Goal: Task Accomplishment & Management: Manage account settings

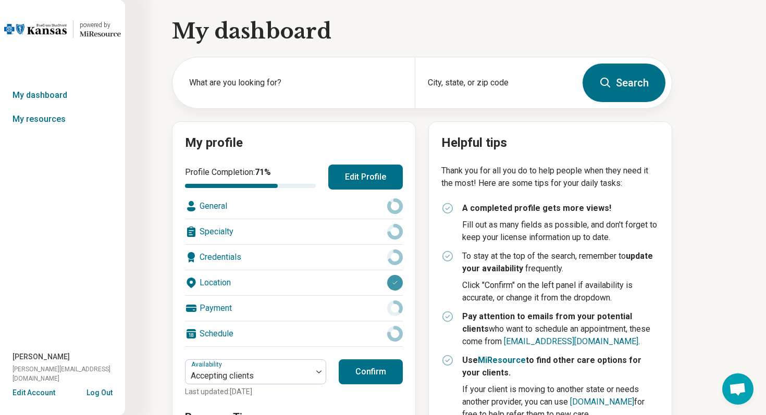
scroll to position [6, 0]
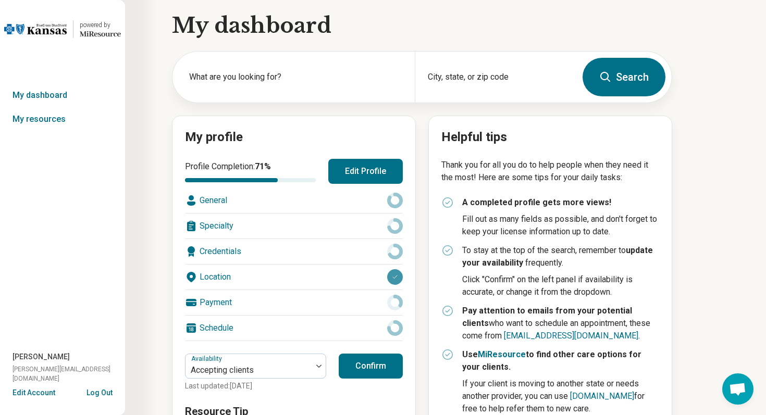
click at [381, 169] on button "Edit Profile" at bounding box center [365, 171] width 74 height 25
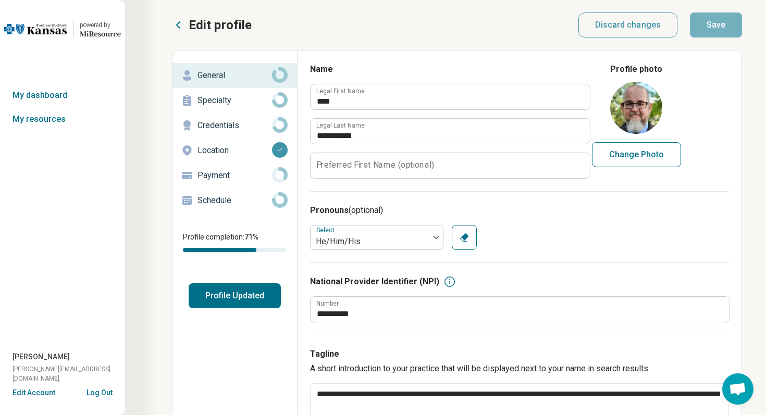
click at [251, 127] on p "Credentials" at bounding box center [234, 125] width 74 height 12
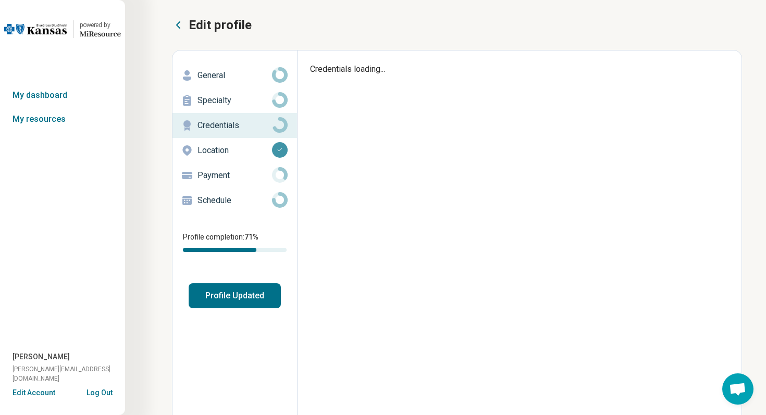
type textarea "*"
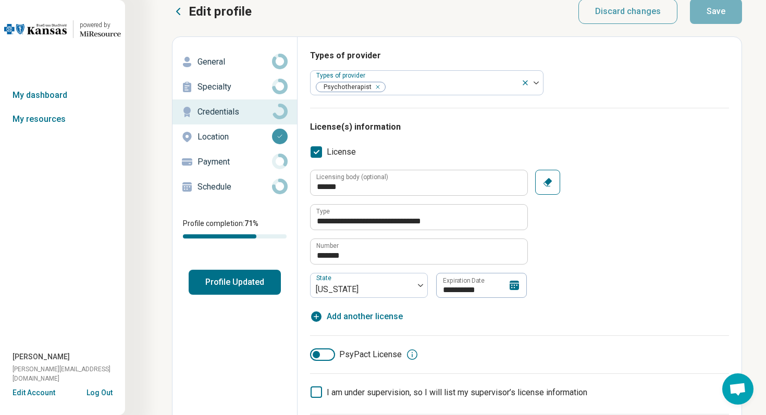
scroll to position [18, 0]
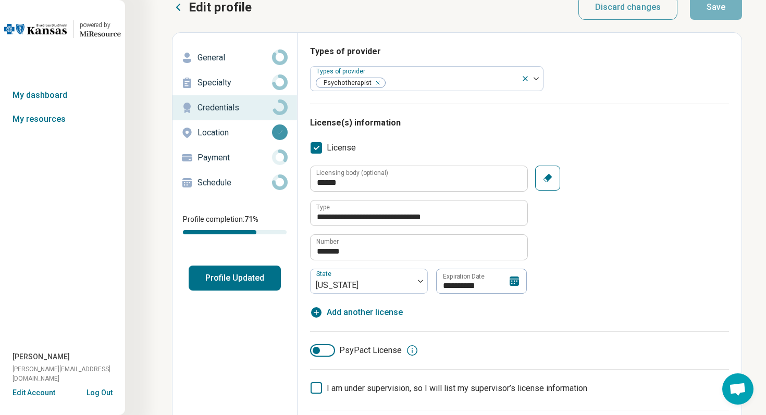
click at [236, 182] on p "Schedule" at bounding box center [234, 183] width 74 height 12
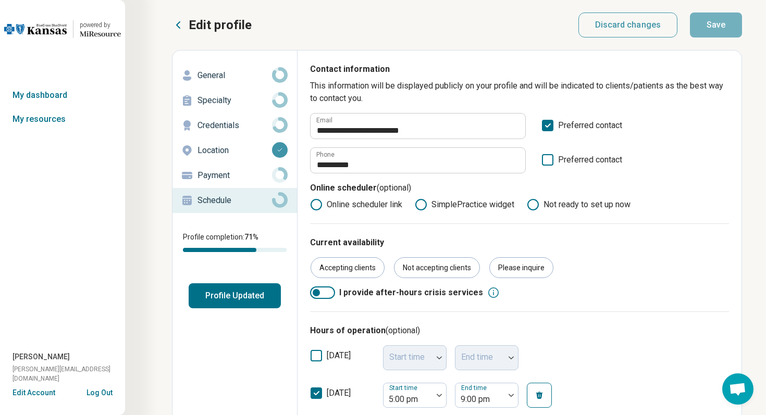
click at [43, 393] on button "Edit Account" at bounding box center [33, 392] width 43 height 11
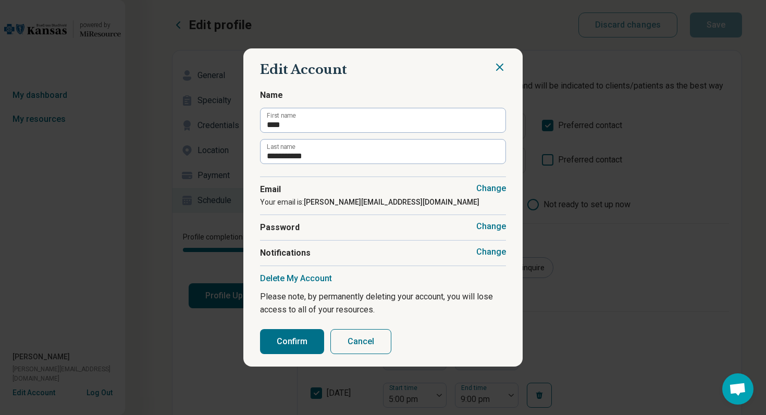
click at [474, 252] on span "Notifications" at bounding box center [383, 253] width 246 height 12
click at [485, 251] on button "Change" at bounding box center [491, 252] width 30 height 10
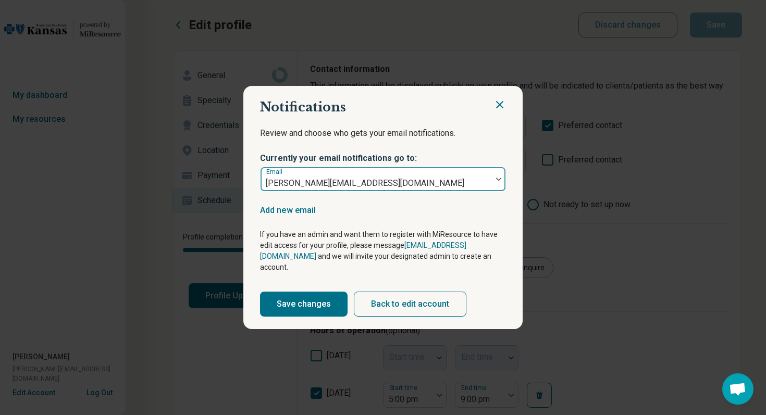
click at [499, 186] on div at bounding box center [499, 179] width 14 height 24
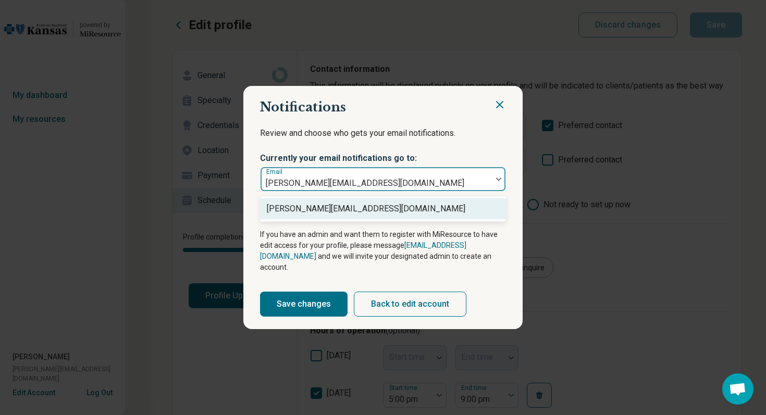
click at [499, 136] on p "Review and choose who gets your email notifications." at bounding box center [383, 140] width 246 height 26
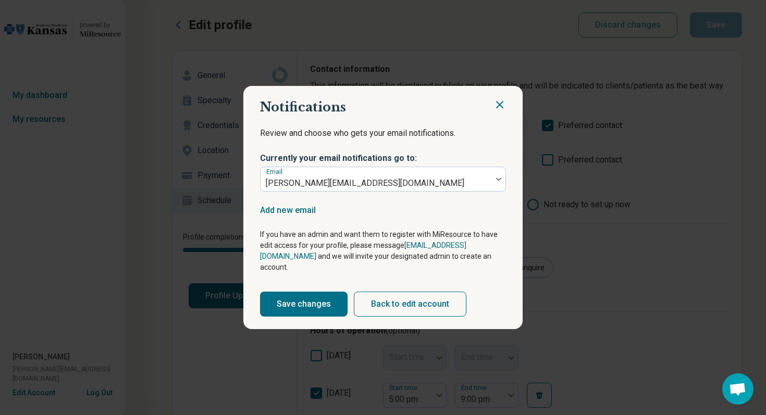
click at [503, 111] on icon "Close" at bounding box center [499, 104] width 12 height 12
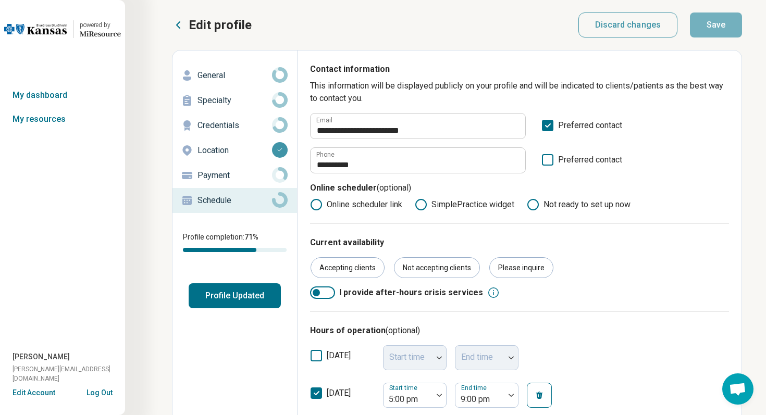
click at [108, 392] on button "Log Out" at bounding box center [99, 391] width 26 height 8
